Goal: Task Accomplishment & Management: Manage account settings

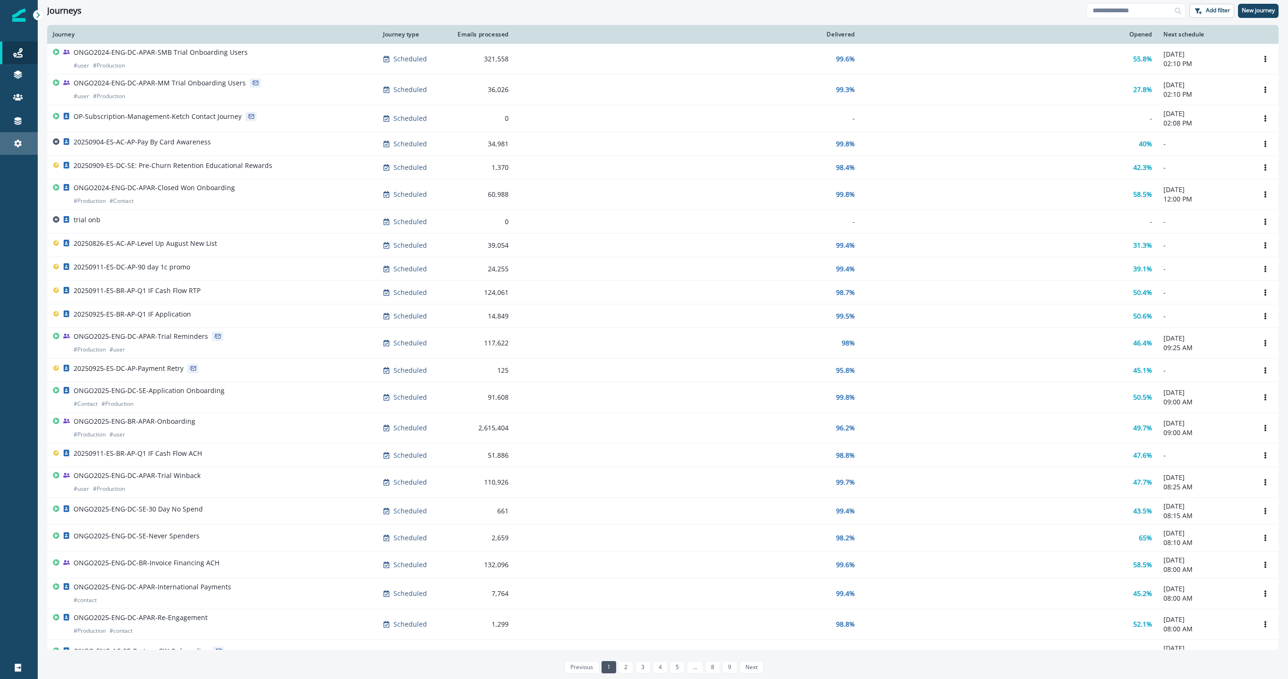
click at [17, 148] on icon at bounding box center [17, 143] width 9 height 9
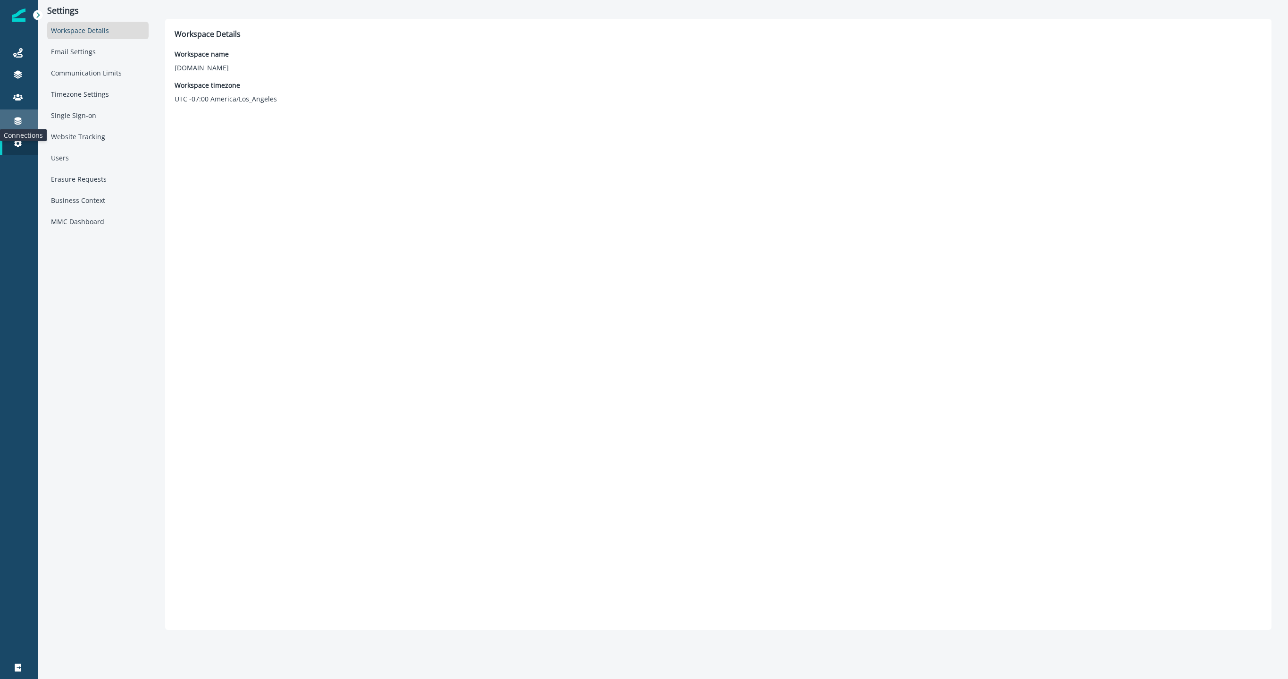
click at [17, 121] on icon at bounding box center [18, 122] width 7 height 8
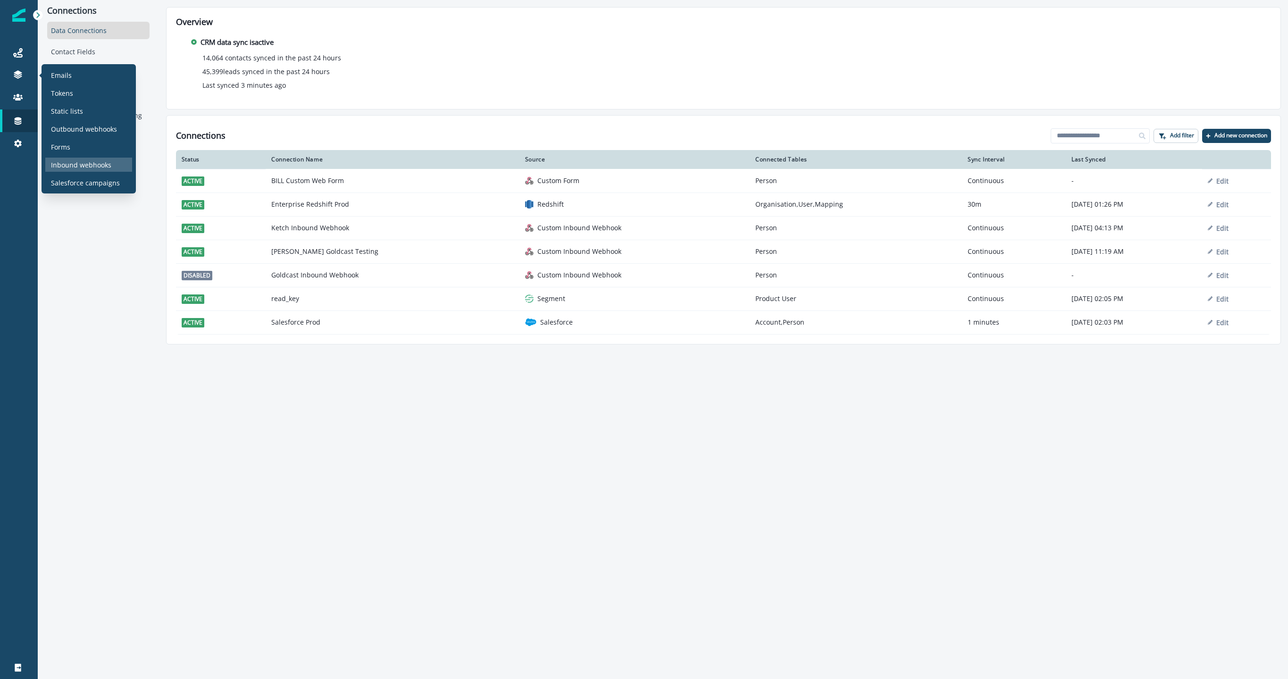
click at [89, 161] on p "Inbound webhooks" at bounding box center [81, 165] width 60 height 10
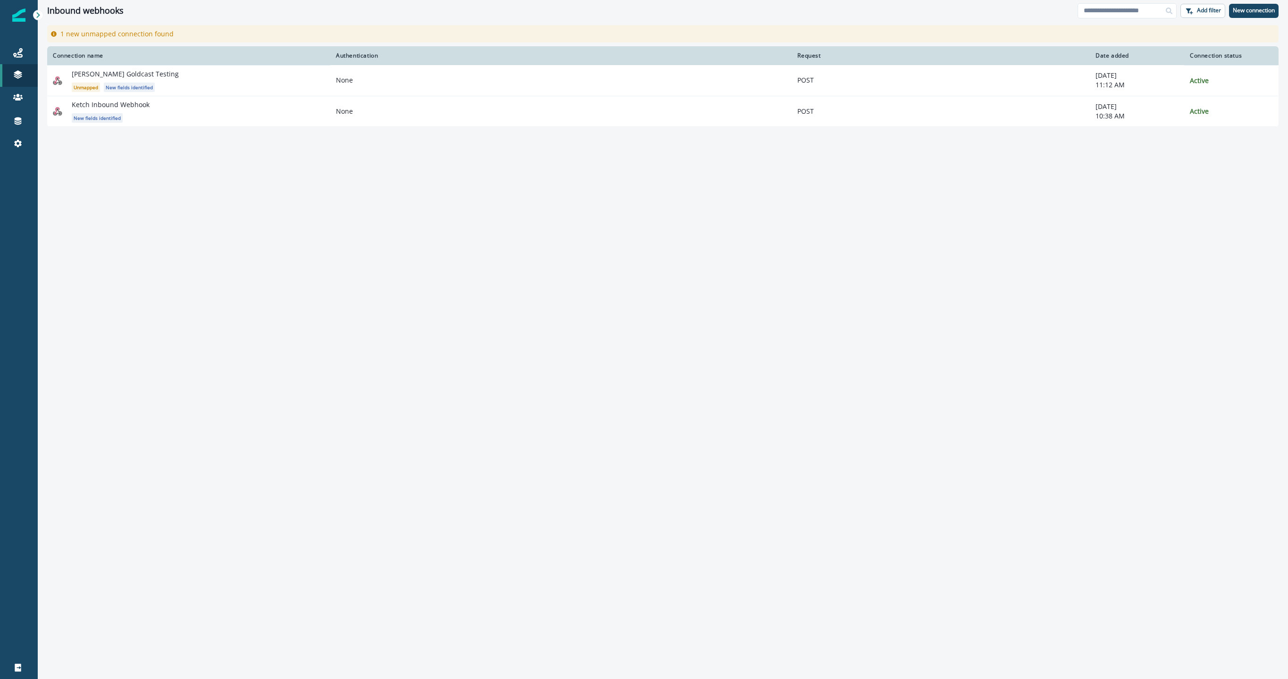
click at [345, 176] on div "Connection name Authentication Request Date added Connection status [PERSON_NAM…" at bounding box center [663, 362] width 1251 height 632
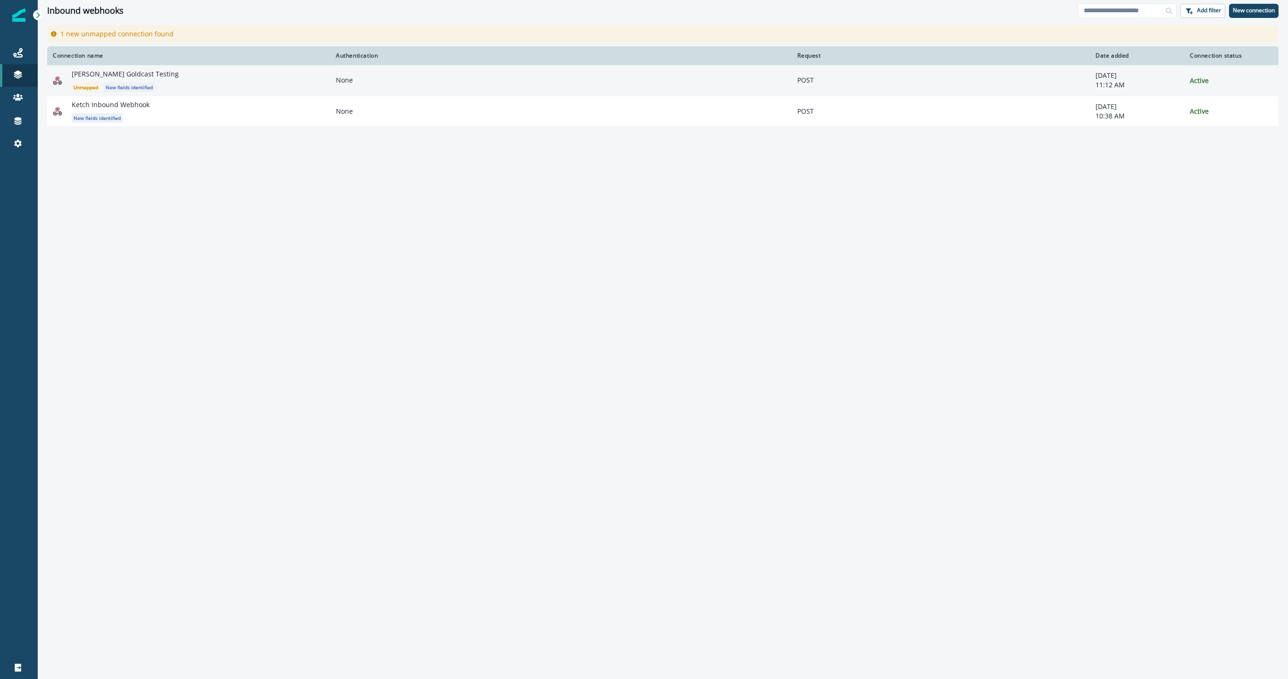
click at [180, 81] on div "[PERSON_NAME] Goldcast Testing Unmapped New fields identified" at bounding box center [198, 80] width 253 height 23
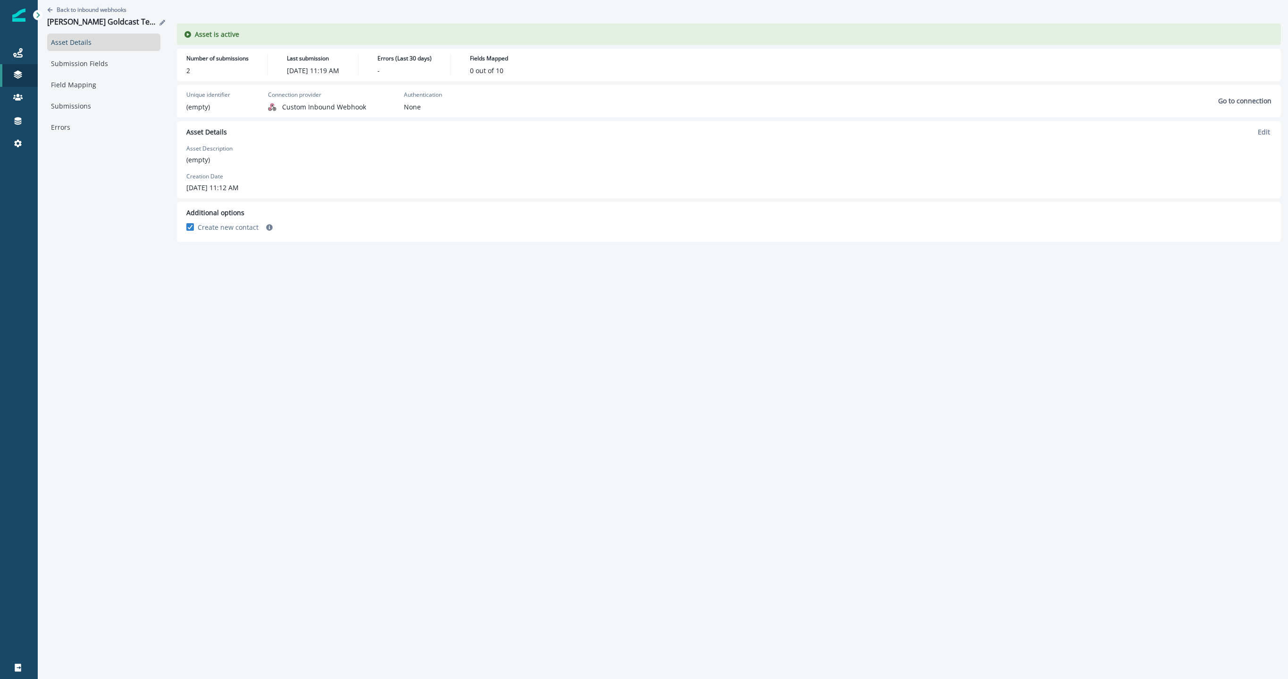
click at [145, 23] on div "[PERSON_NAME] Goldcast Testing" at bounding box center [103, 22] width 113 height 10
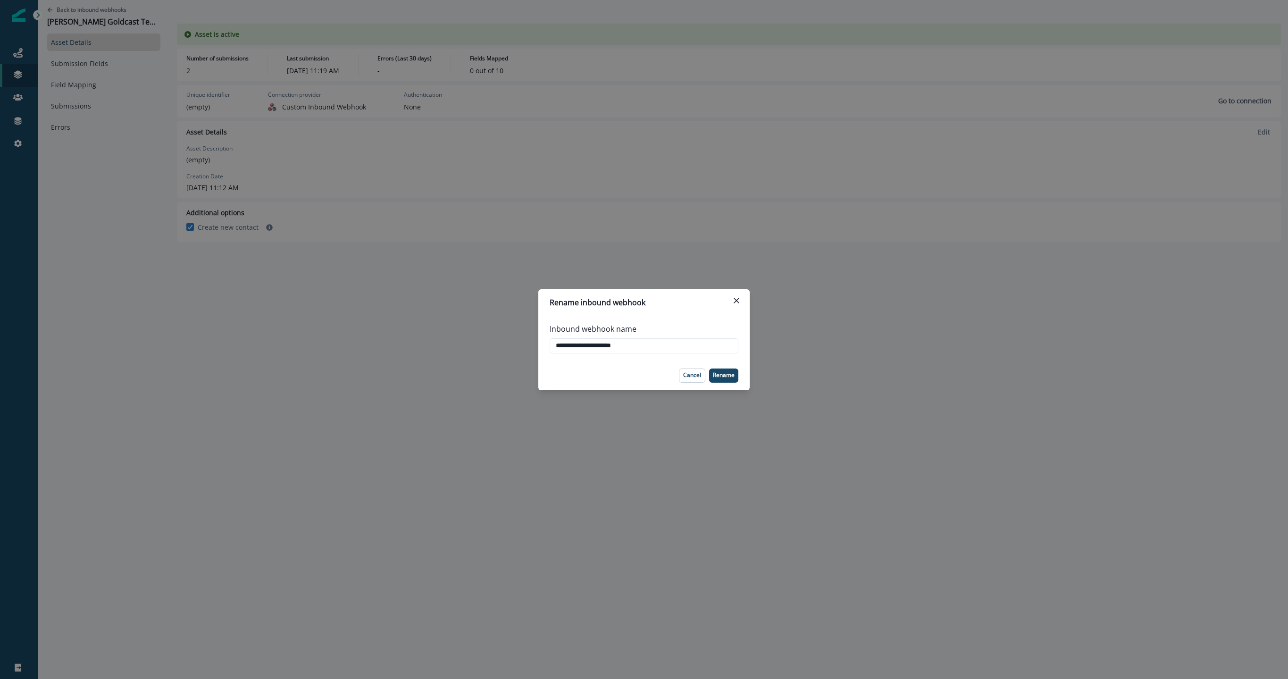
drag, startPoint x: 581, startPoint y: 345, endPoint x: 470, endPoint y: 335, distance: 111.4
click at [471, 335] on div "**********" at bounding box center [644, 339] width 1288 height 679
drag, startPoint x: 613, startPoint y: 349, endPoint x: 584, endPoint y: 348, distance: 28.8
click at [584, 348] on input "**********" at bounding box center [644, 345] width 189 height 15
type input "**********"
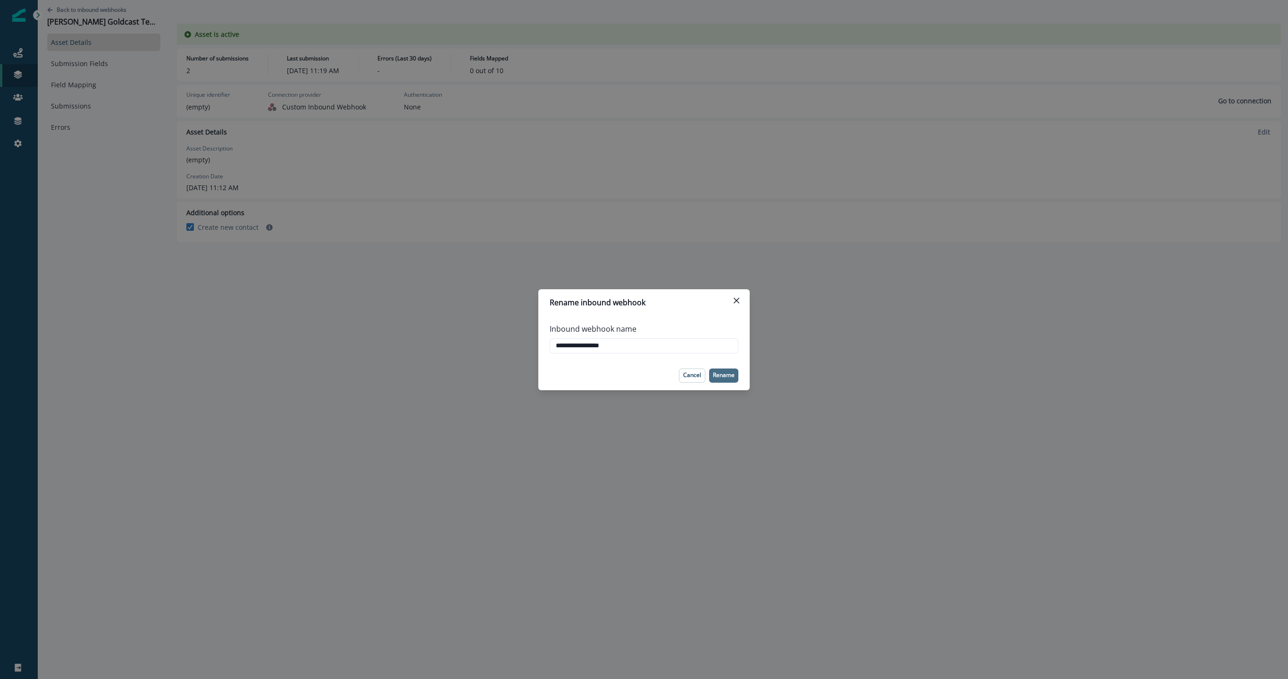
click at [719, 374] on p "Rename" at bounding box center [724, 375] width 22 height 7
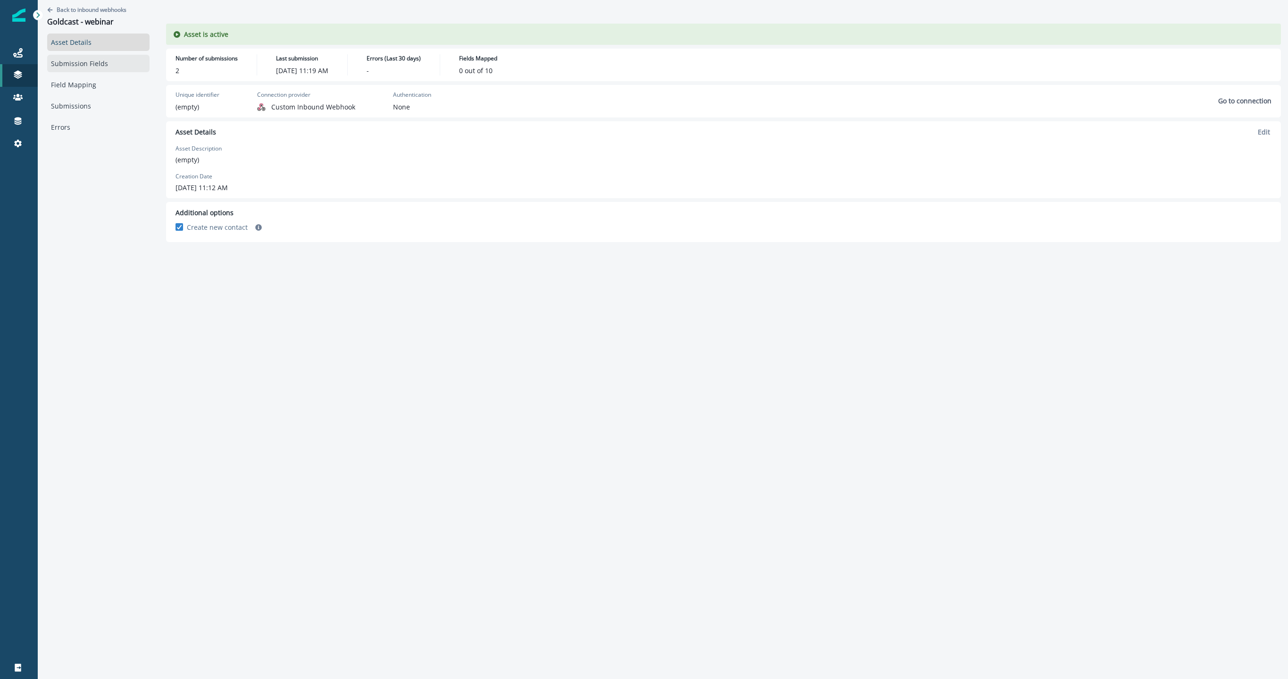
click at [118, 69] on link "Submission Fields" at bounding box center [98, 63] width 102 height 17
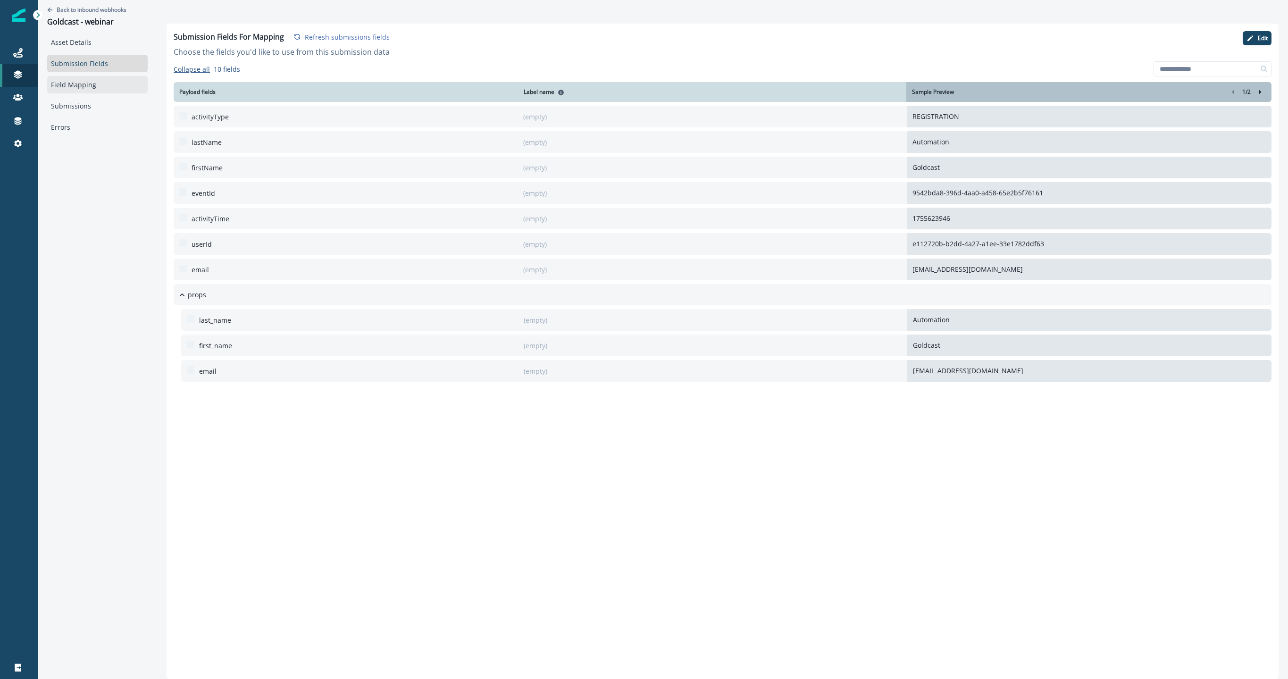
click at [95, 86] on link "Field Mapping" at bounding box center [97, 84] width 101 height 17
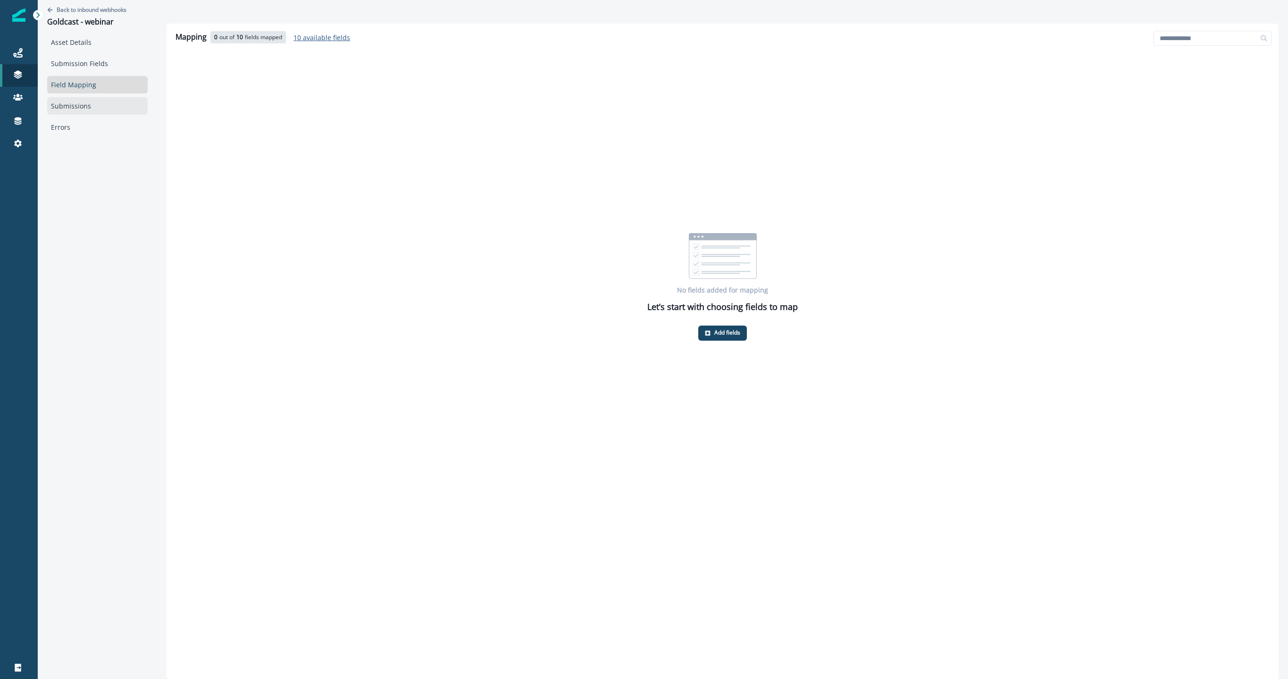
click at [93, 99] on link "Submissions" at bounding box center [97, 105] width 101 height 17
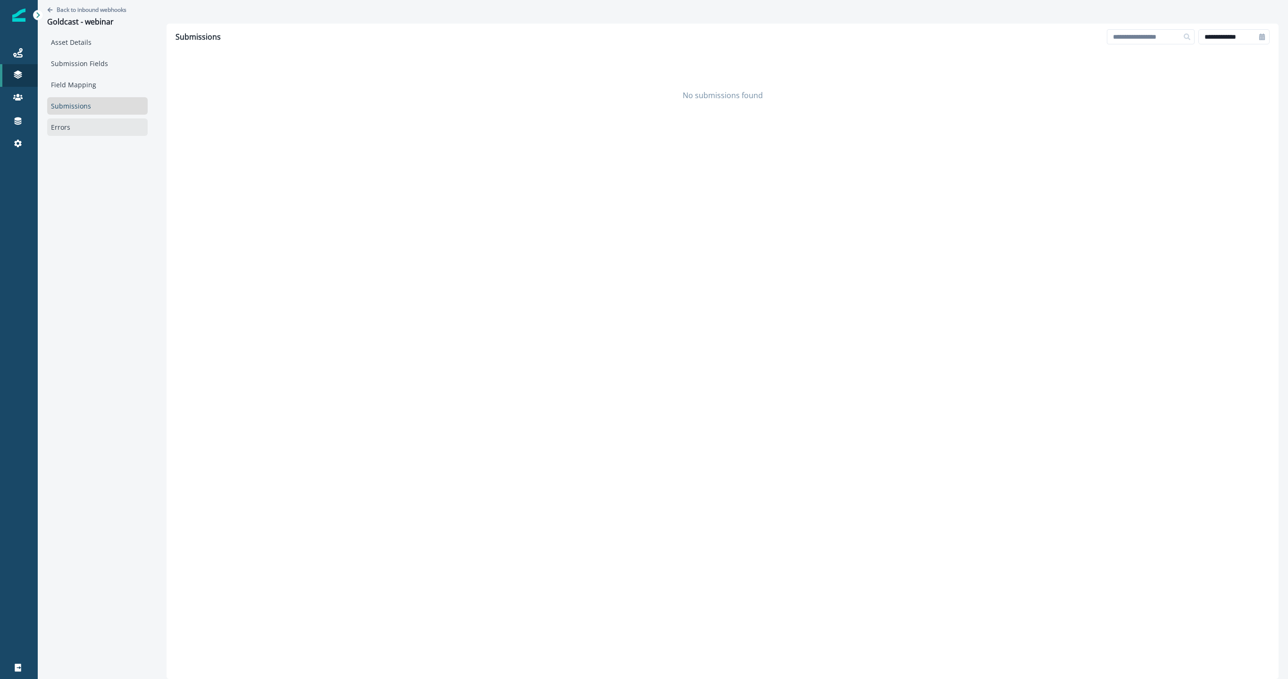
click at [87, 123] on link "Errors" at bounding box center [97, 126] width 101 height 17
click at [101, 66] on link "Submission Fields" at bounding box center [97, 63] width 101 height 17
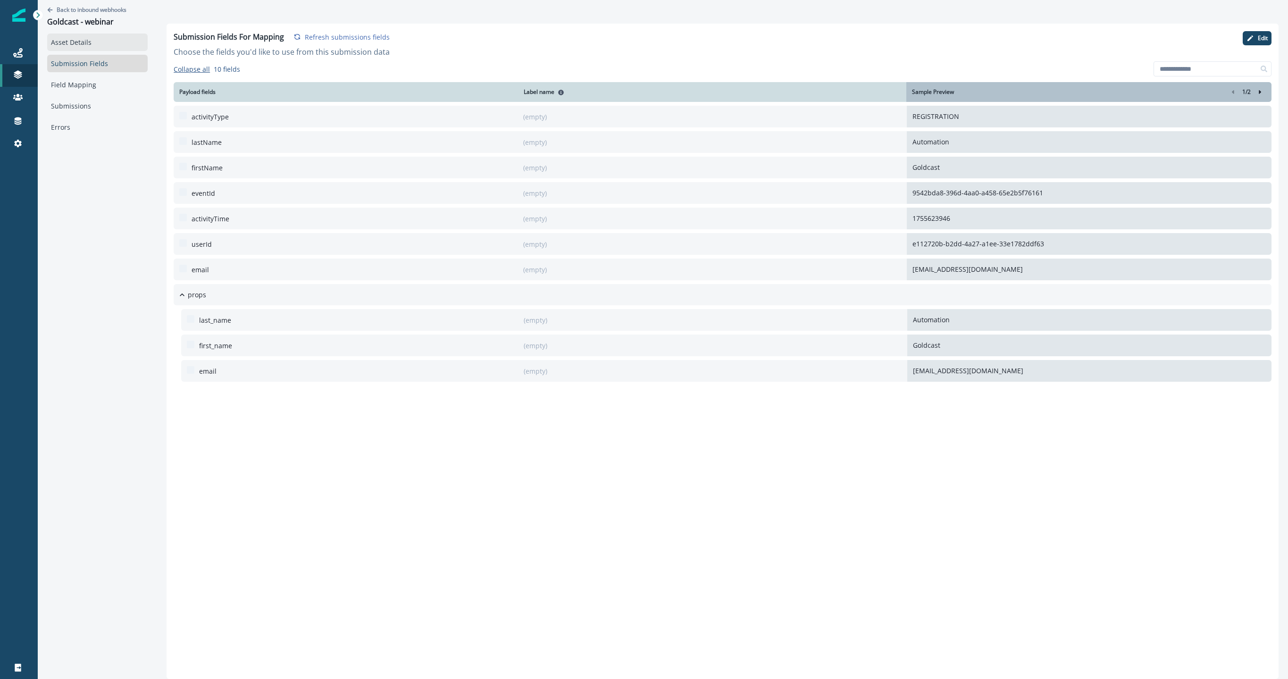
click at [107, 48] on link "Asset Details" at bounding box center [97, 42] width 101 height 17
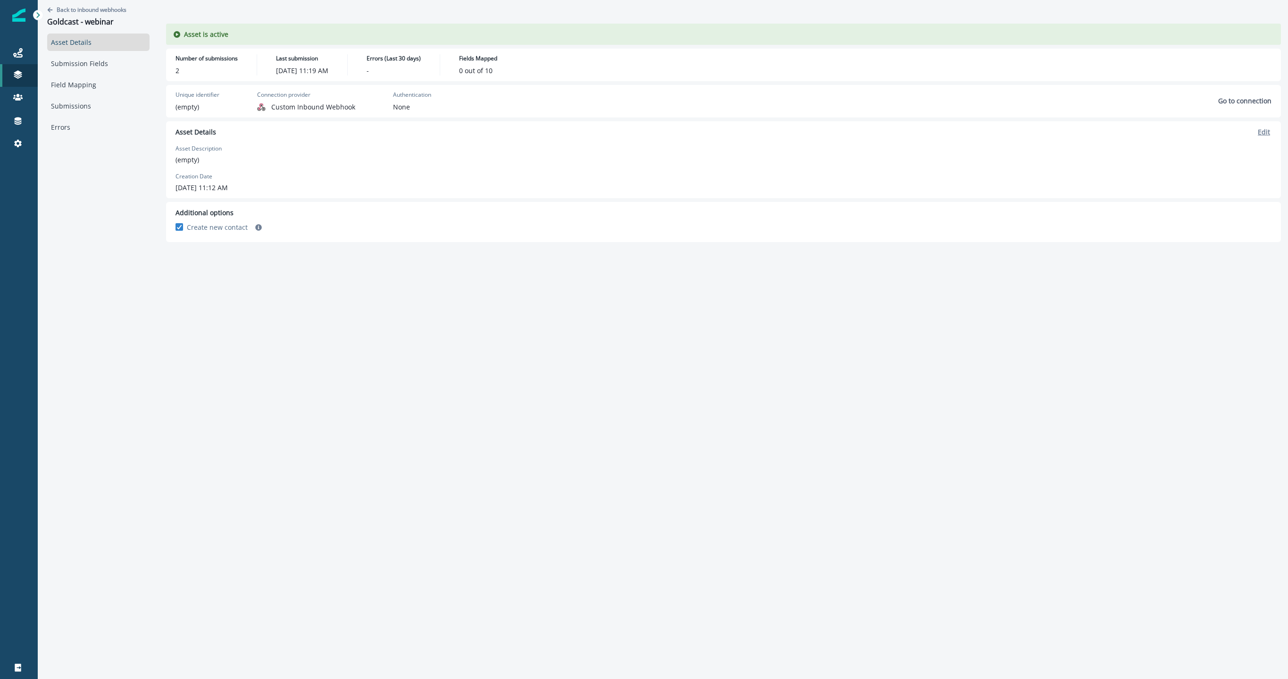
click at [1267, 133] on p "Edit" at bounding box center [1264, 131] width 12 height 9
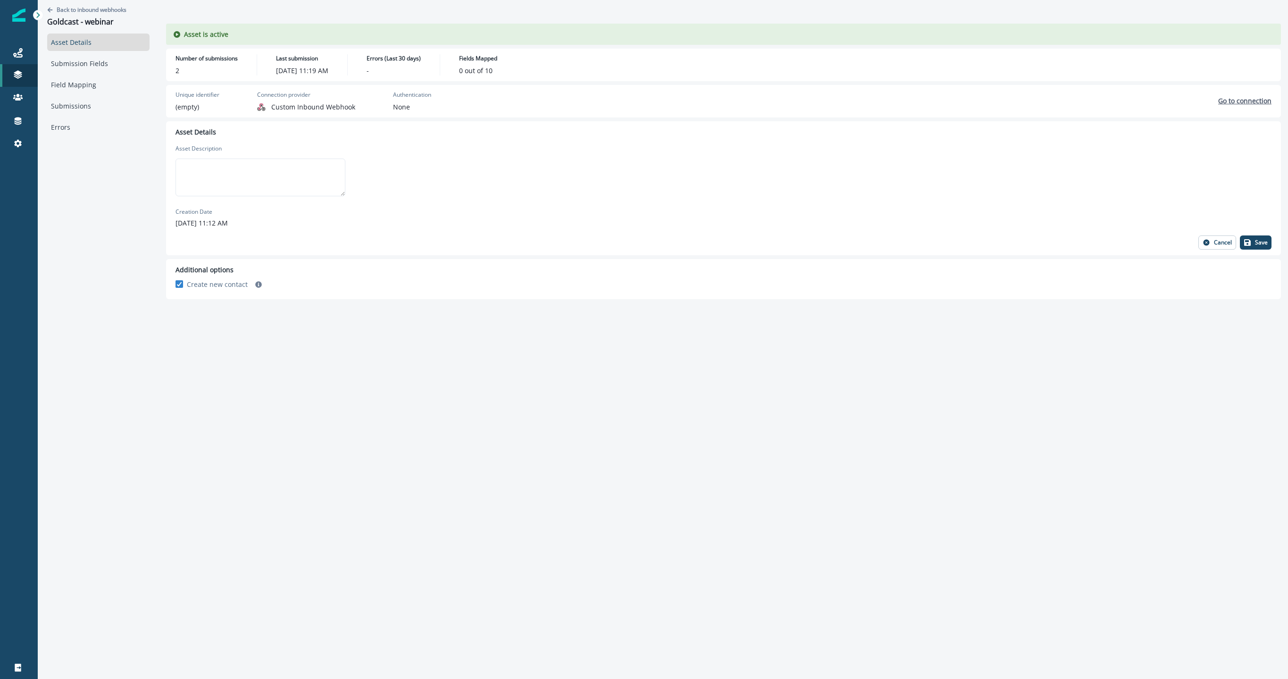
click at [1255, 101] on p "Go to connection" at bounding box center [1245, 100] width 53 height 9
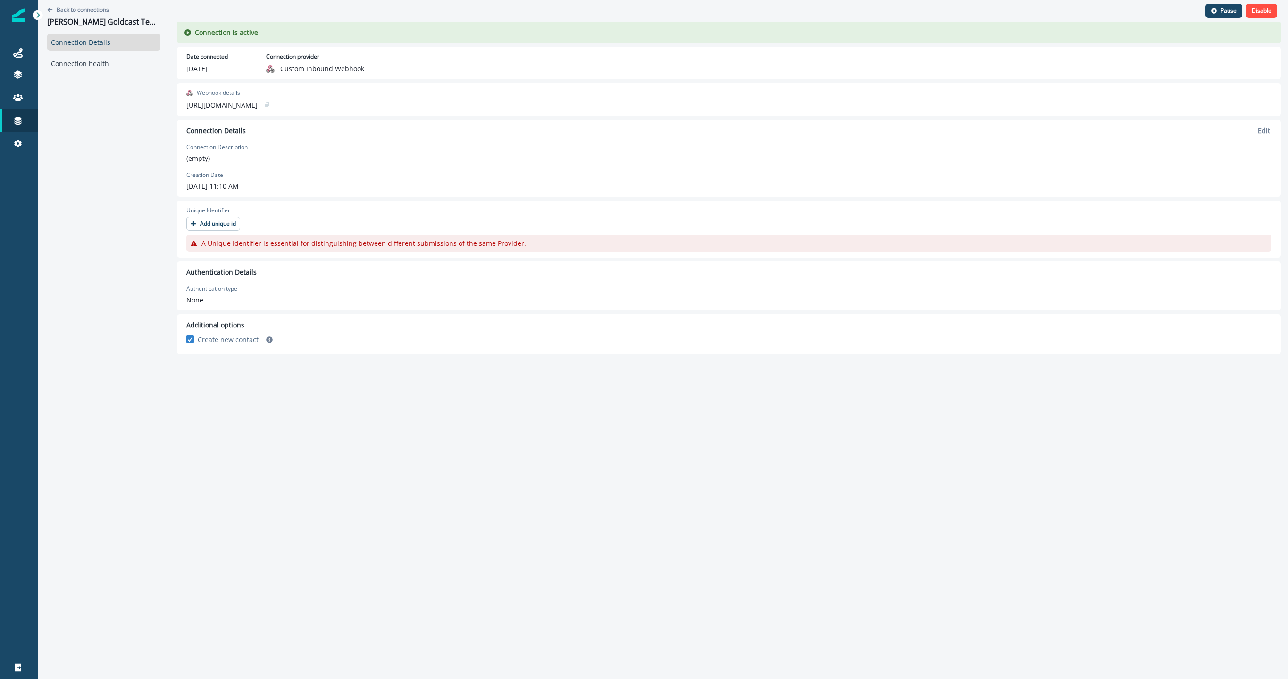
click at [198, 311] on div "Connection is active Date connected [DATE] Connection provider Custom Inbound W…" at bounding box center [729, 188] width 1104 height 333
click at [190, 298] on p "None" at bounding box center [211, 300] width 51 height 10
click at [190, 297] on p "None" at bounding box center [211, 300] width 51 height 10
click at [187, 297] on p "None" at bounding box center [211, 300] width 51 height 10
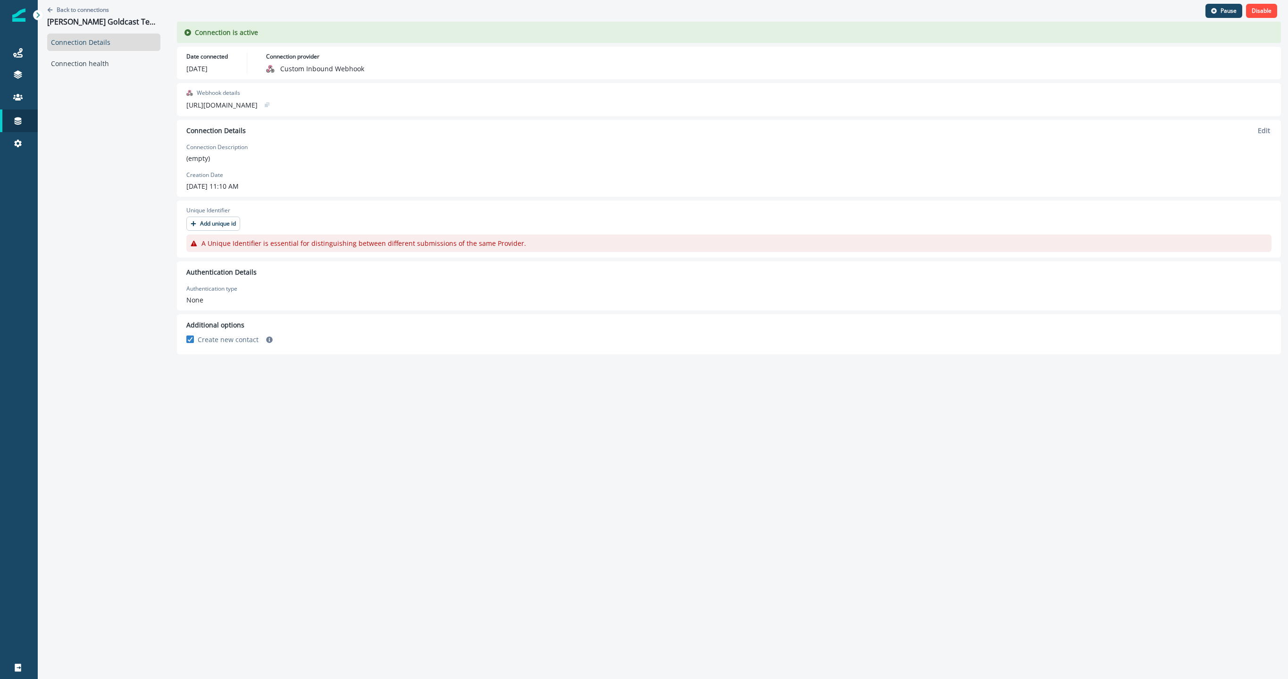
click at [187, 297] on p "None" at bounding box center [211, 300] width 51 height 10
drag, startPoint x: 187, startPoint y: 297, endPoint x: 249, endPoint y: 262, distance: 70.6
click at [187, 296] on p "None" at bounding box center [211, 300] width 51 height 10
click at [49, 10] on icon "Go back" at bounding box center [50, 9] width 5 height 5
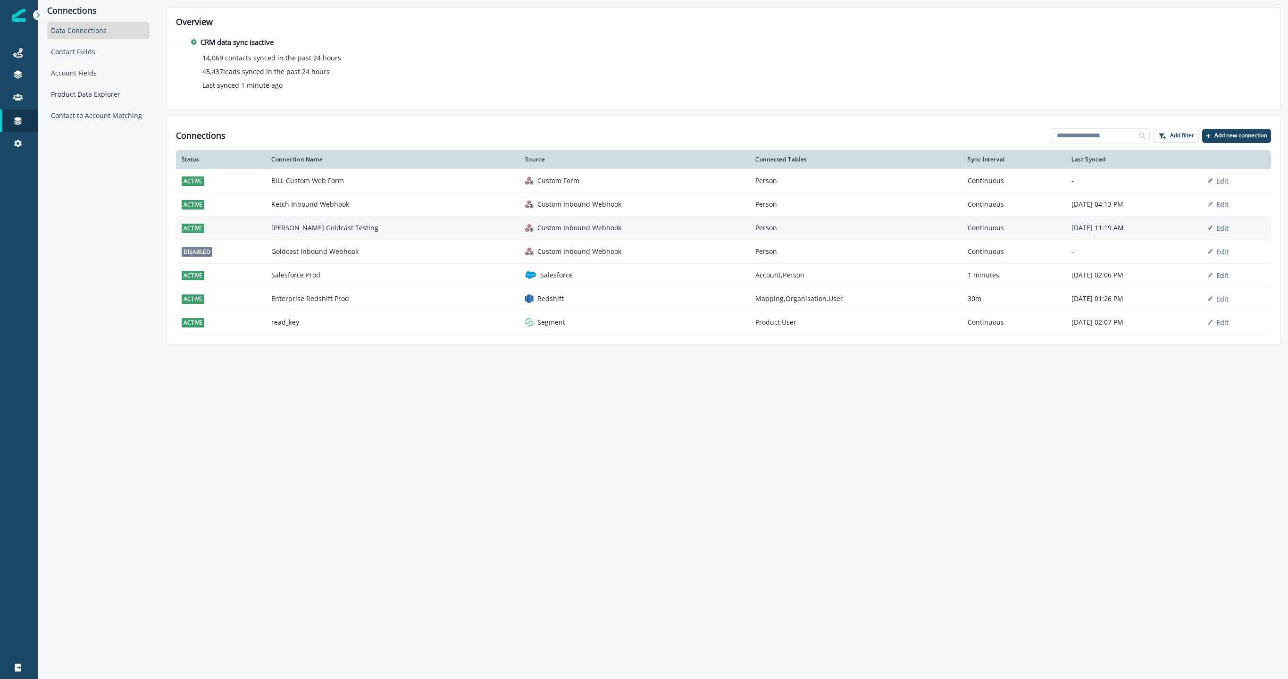
click at [316, 229] on td "[PERSON_NAME] Goldcast Testing" at bounding box center [393, 228] width 254 height 24
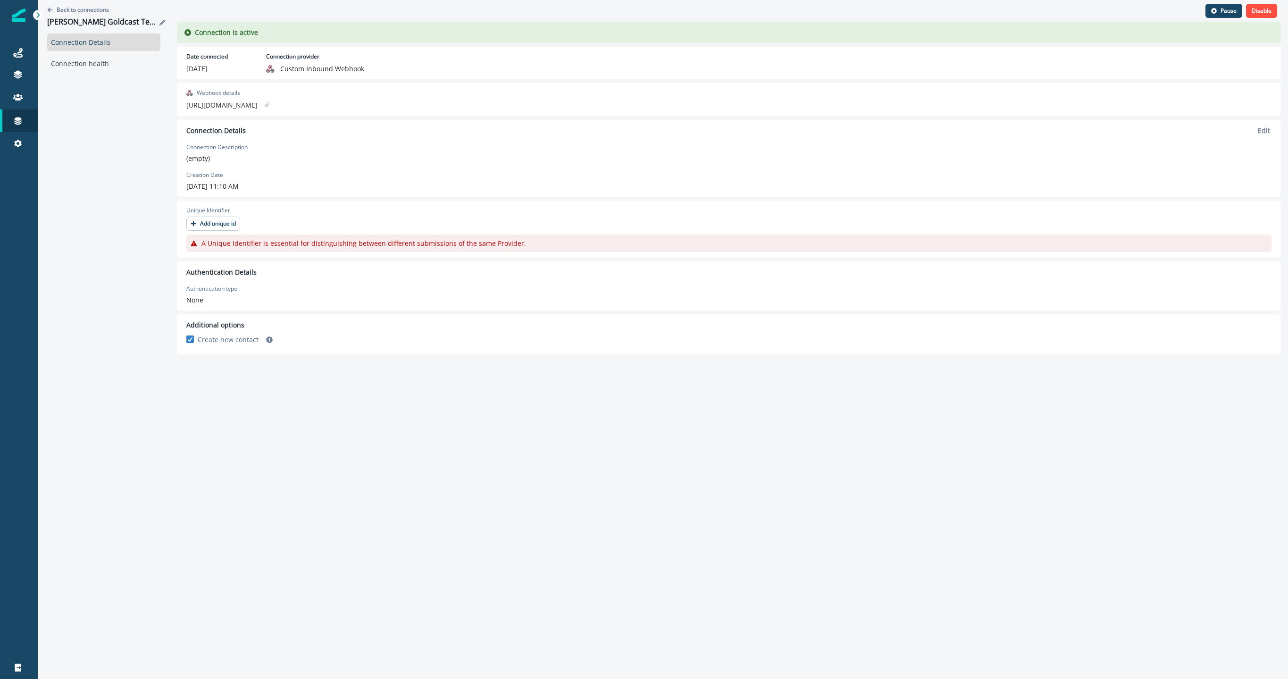
click at [157, 22] on button "Edit name" at bounding box center [162, 23] width 11 height 6
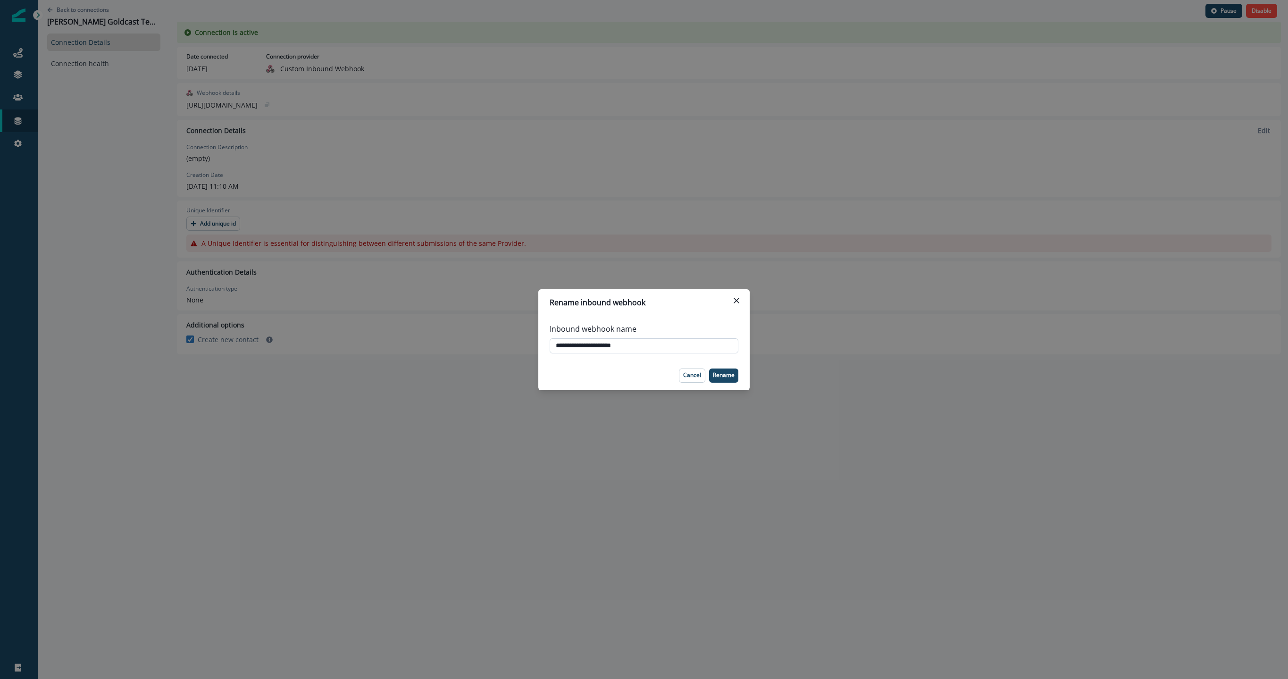
click at [560, 345] on input "**********" at bounding box center [644, 345] width 189 height 15
type input "**********"
click at [733, 378] on p "Rename" at bounding box center [724, 375] width 22 height 7
